Goal: Task Accomplishment & Management: Complete application form

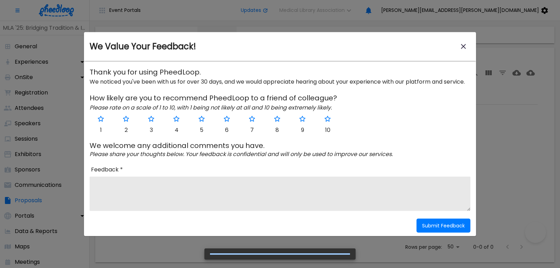
click at [462, 48] on icon "close-modal" at bounding box center [463, 46] width 5 height 5
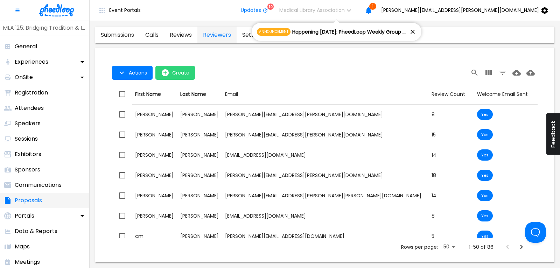
click at [33, 204] on p "Proposals" at bounding box center [28, 200] width 27 height 8
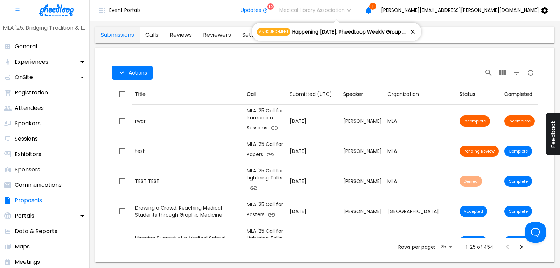
click at [153, 34] on link "calls" at bounding box center [152, 35] width 24 height 17
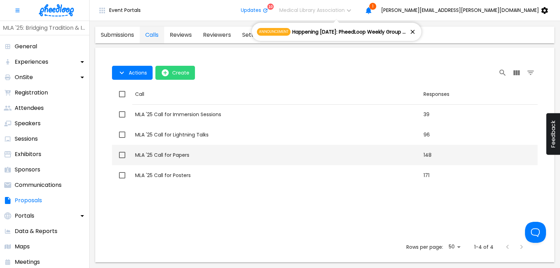
click at [171, 154] on div "MLA '25 Call for Papers" at bounding box center [276, 155] width 283 height 7
checkbox input "true"
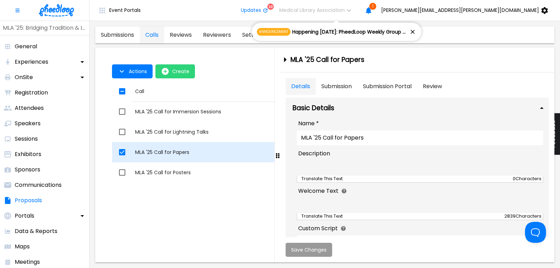
type textarea "<l><ipsumd><sita conse="adip-elit: 20se;"><doe tem="incid://utlabo.etdolorem.al…"
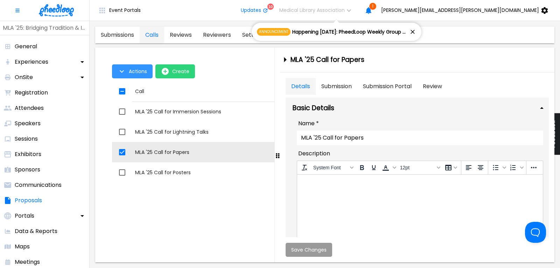
click at [136, 71] on span "Actions" at bounding box center [138, 72] width 18 height 6
click at [54, 8] on div at bounding box center [280, 134] width 560 height 268
click at [61, 11] on img at bounding box center [56, 10] width 35 height 12
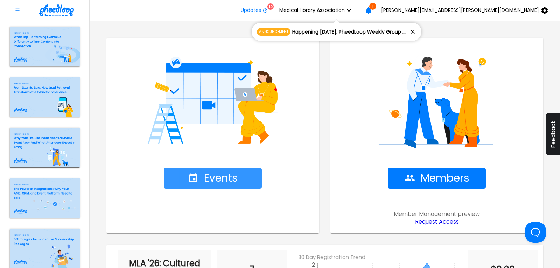
click at [228, 179] on span "Events" at bounding box center [213, 178] width 50 height 12
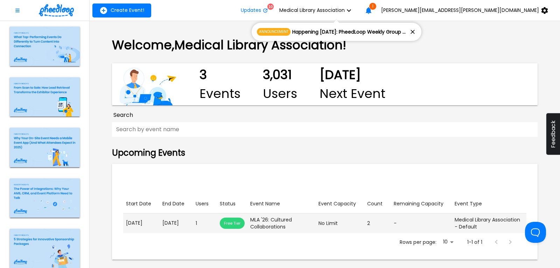
click at [188, 226] on p "[DATE]" at bounding box center [176, 222] width 28 height 7
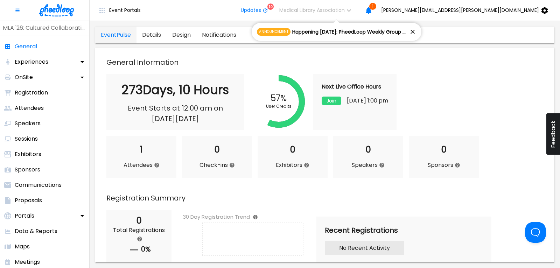
click at [414, 29] on icon at bounding box center [412, 31] width 7 height 7
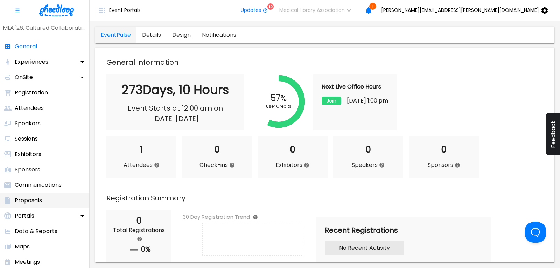
click at [35, 198] on p "Proposals" at bounding box center [28, 200] width 27 height 8
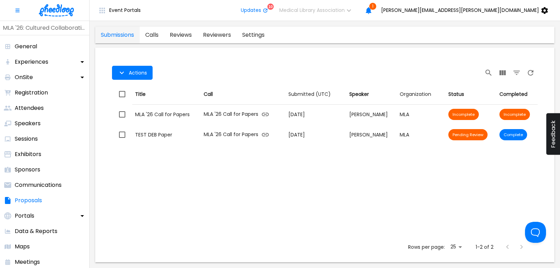
click at [157, 33] on link "calls" at bounding box center [152, 35] width 24 height 17
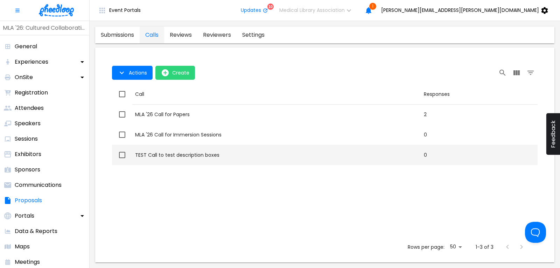
click at [173, 152] on div "TEST Call to test description boxes" at bounding box center [276, 155] width 283 height 7
checkbox input "true"
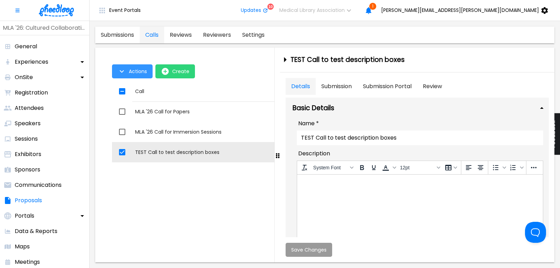
click at [129, 67] on button "Actions" at bounding box center [132, 71] width 41 height 14
click at [135, 87] on li "Application Link" at bounding box center [139, 87] width 54 height 13
click at [282, 58] on div at bounding box center [280, 134] width 560 height 268
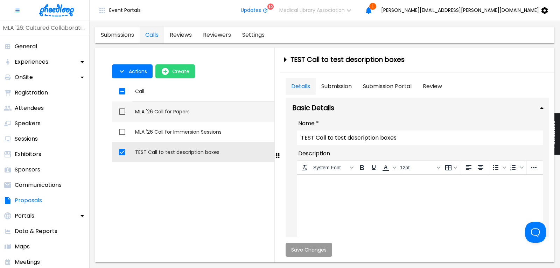
click at [152, 111] on div "MLA '26 Call for Papers" at bounding box center [276, 111] width 283 height 7
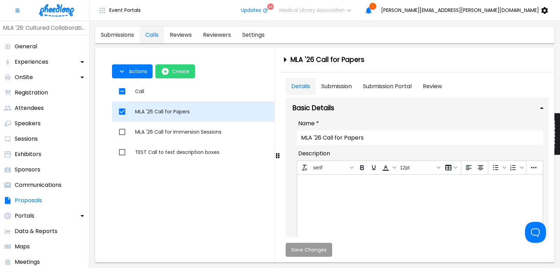
checkbox input "true"
checkbox input "false"
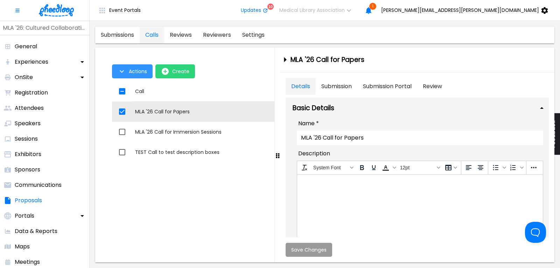
click at [135, 72] on span "Actions" at bounding box center [138, 72] width 18 height 6
click at [137, 87] on li "Application Link" at bounding box center [139, 87] width 54 height 13
